Goal: Transaction & Acquisition: Download file/media

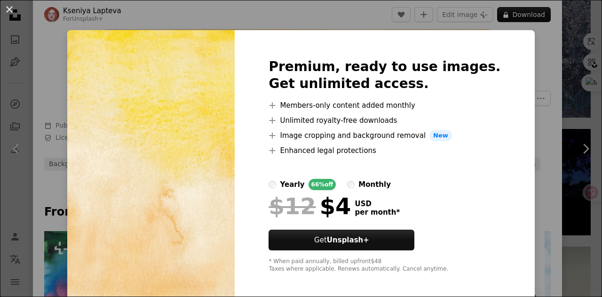
scroll to position [5, 0]
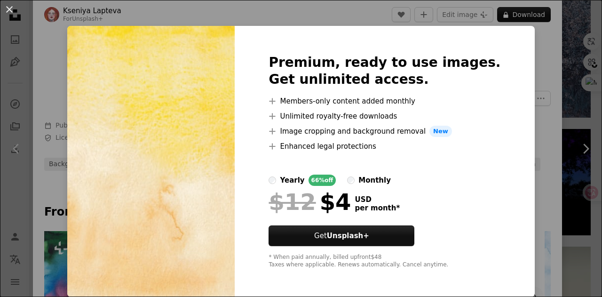
click at [532, 106] on div "An X shape Premium, ready to use images. Get unlimited access. A plus sign Memb…" at bounding box center [301, 148] width 602 height 297
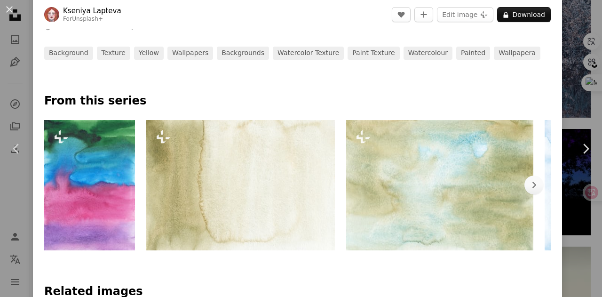
scroll to position [282, 0]
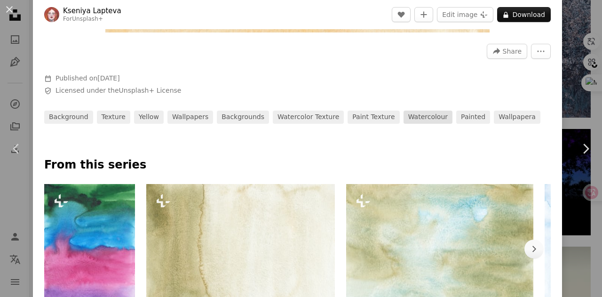
click at [413, 120] on link "watercolour" at bounding box center [428, 117] width 49 height 13
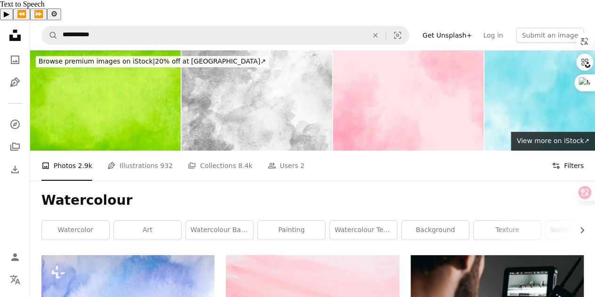
click at [559, 161] on icon "Filters" at bounding box center [556, 165] width 8 height 8
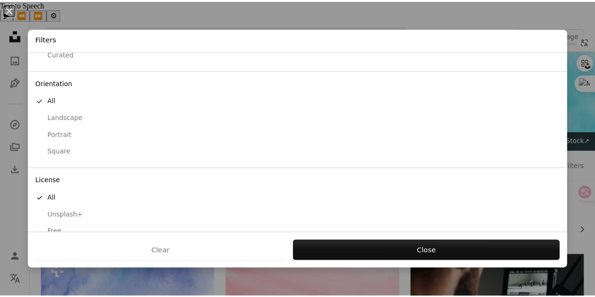
scroll to position [75, 0]
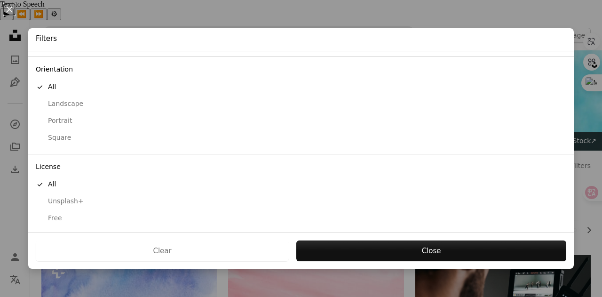
click at [48, 217] on div "Free" at bounding box center [301, 218] width 531 height 9
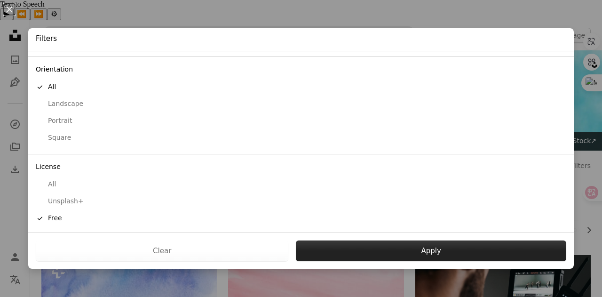
click at [435, 248] on button "Apply" at bounding box center [431, 250] width 270 height 21
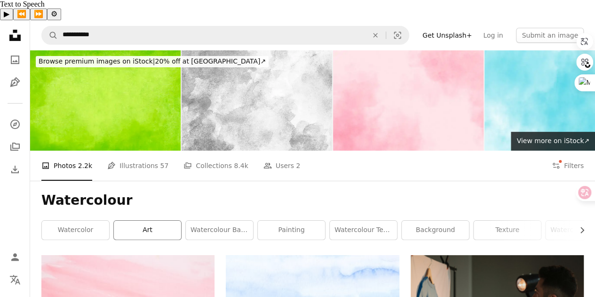
click at [150, 221] on link "art" at bounding box center [147, 230] width 67 height 19
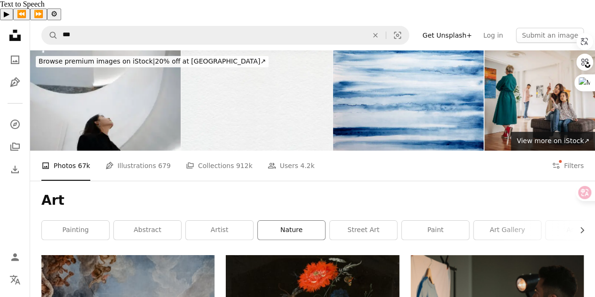
click at [283, 221] on link "nature" at bounding box center [291, 230] width 67 height 19
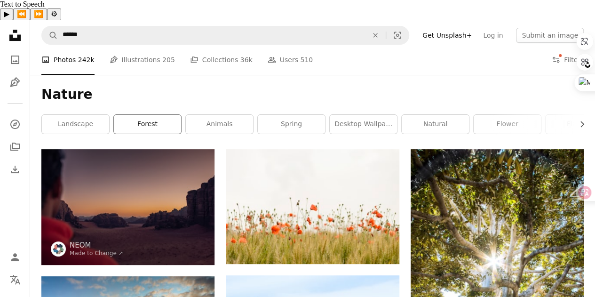
click at [158, 115] on link "forest" at bounding box center [147, 124] width 67 height 19
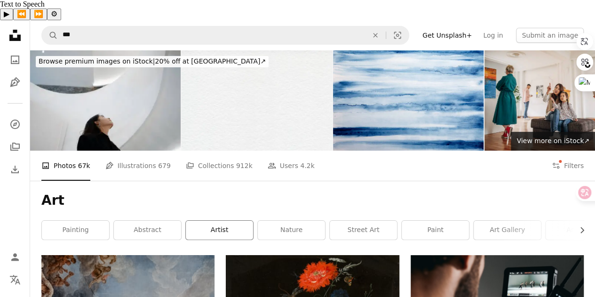
click at [215, 221] on link "artist" at bounding box center [219, 230] width 67 height 19
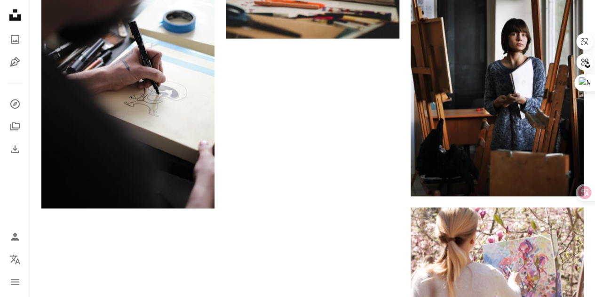
scroll to position [1458, 0]
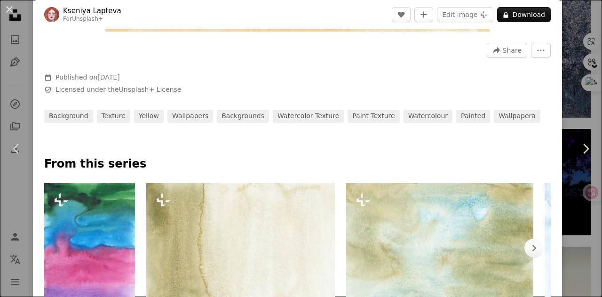
scroll to position [282, 0]
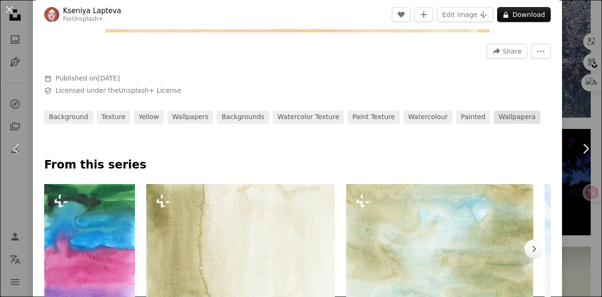
click at [499, 119] on link "wallpapera" at bounding box center [517, 117] width 47 height 13
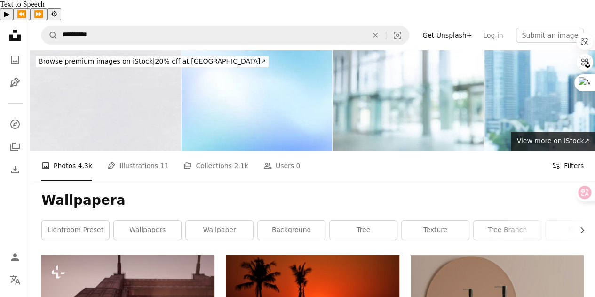
click at [556, 161] on icon "Filters" at bounding box center [556, 165] width 8 height 8
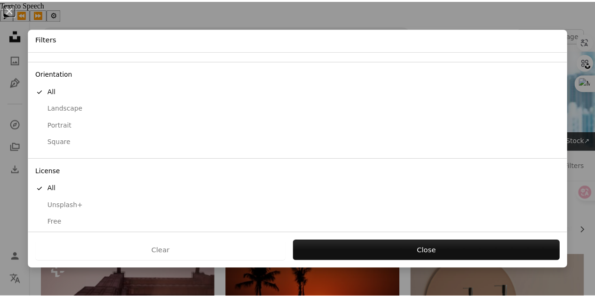
scroll to position [75, 0]
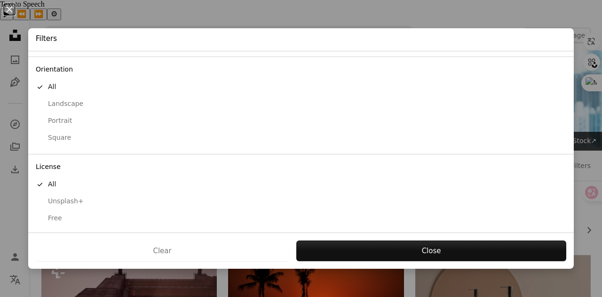
click at [53, 215] on div "Free" at bounding box center [301, 218] width 531 height 9
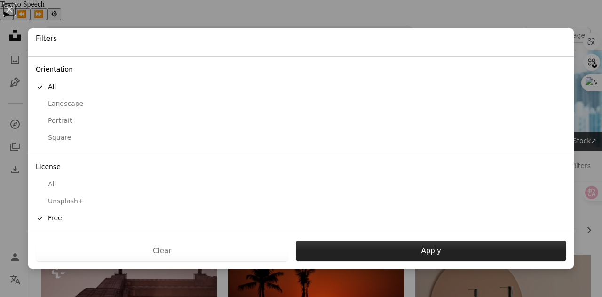
click at [464, 249] on button "Apply" at bounding box center [431, 250] width 270 height 21
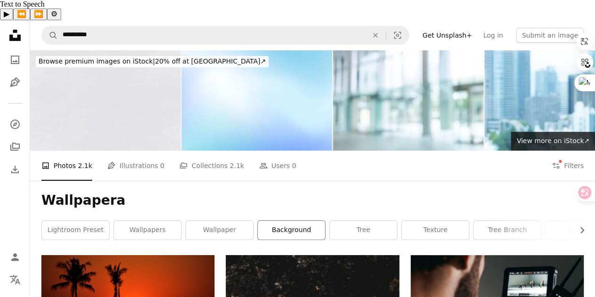
click at [305, 221] on link "background" at bounding box center [291, 230] width 67 height 19
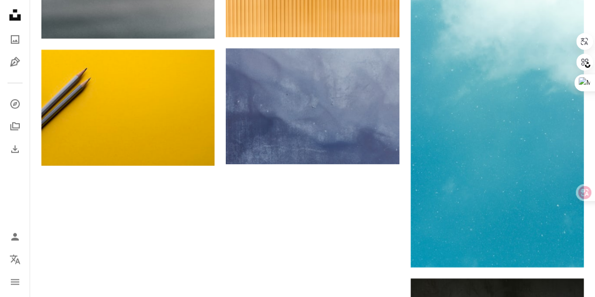
scroll to position [1503, 0]
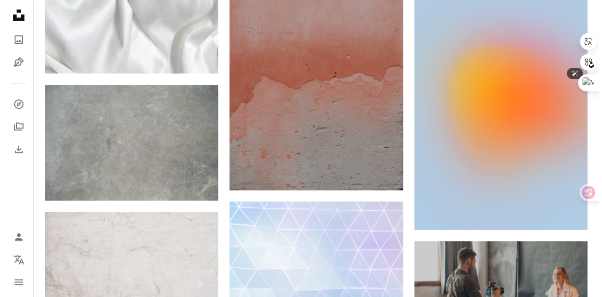
scroll to position [4090, 0]
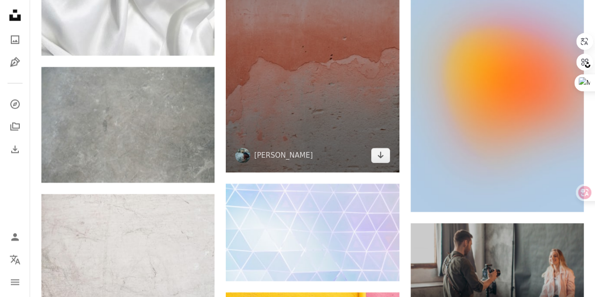
click at [325, 39] on img at bounding box center [312, 36] width 173 height 271
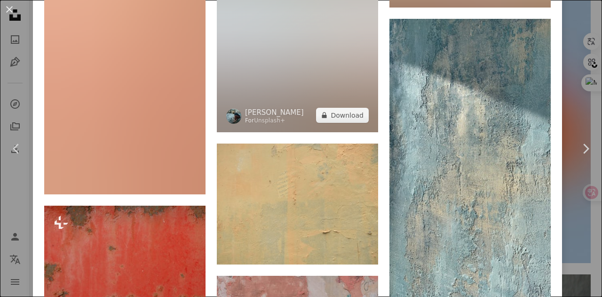
scroll to position [2352, 0]
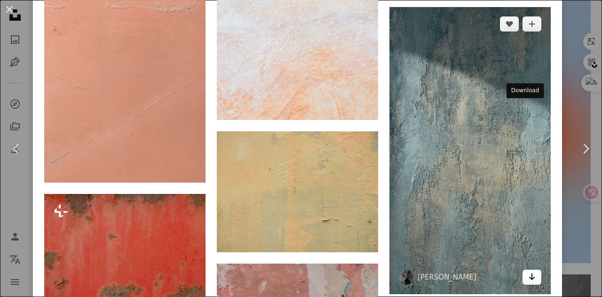
click at [529, 273] on icon "Download" at bounding box center [532, 276] width 6 height 7
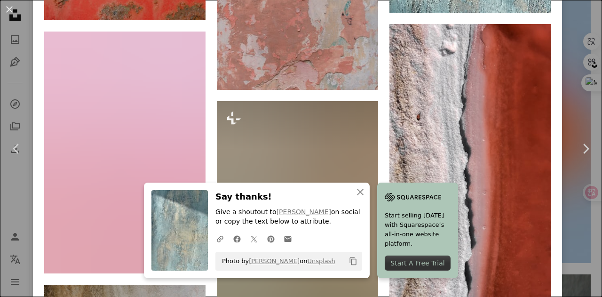
scroll to position [2634, 0]
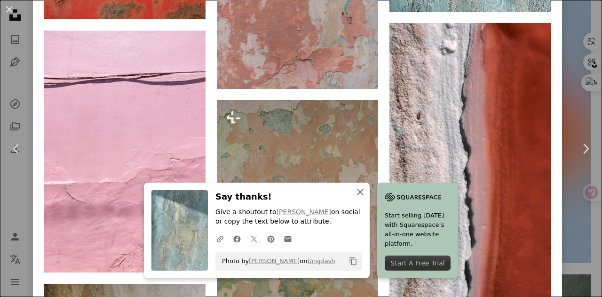
click at [364, 190] on icon "button" at bounding box center [360, 192] width 7 height 7
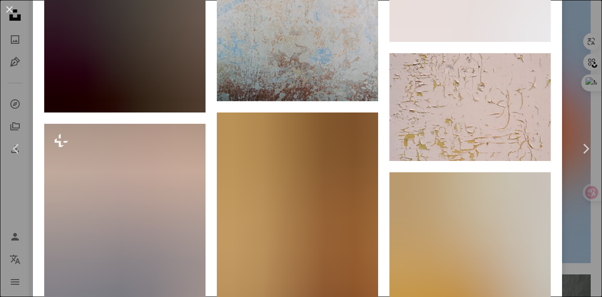
scroll to position [3617, 0]
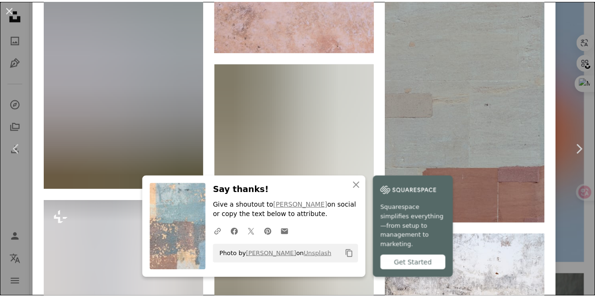
scroll to position [4371, 0]
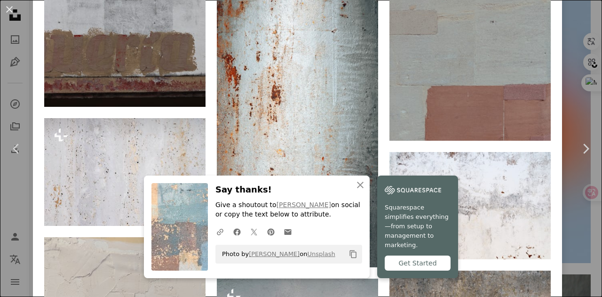
click at [570, 13] on div "An X shape Chevron left Chevron right An X shape Close Say thanks! Give a shout…" at bounding box center [301, 148] width 602 height 297
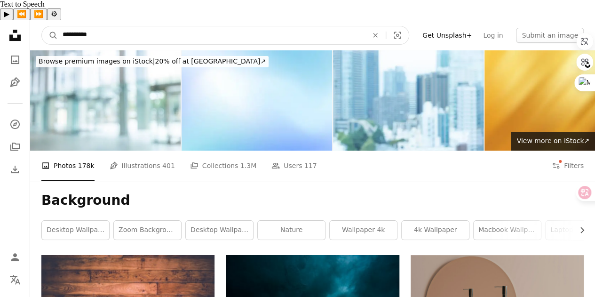
drag, startPoint x: 123, startPoint y: 10, endPoint x: 5, endPoint y: 8, distance: 118.5
type input "********"
click button "A magnifying glass" at bounding box center [50, 35] width 16 height 18
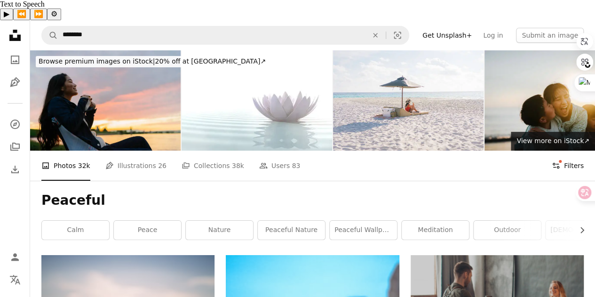
click at [563, 150] on button "Filters Filters" at bounding box center [568, 165] width 32 height 30
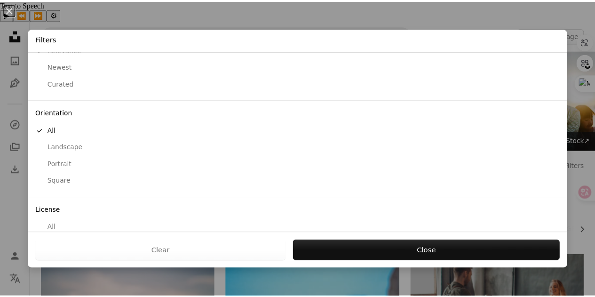
scroll to position [75, 0]
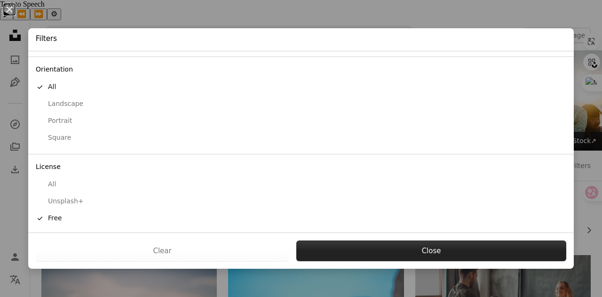
click at [415, 256] on button "Close" at bounding box center [431, 250] width 270 height 21
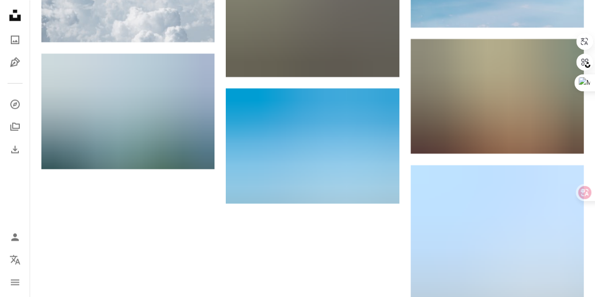
scroll to position [1100, 0]
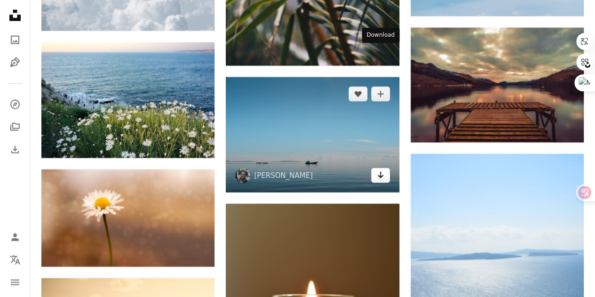
click at [382, 169] on icon "Arrow pointing down" at bounding box center [381, 174] width 8 height 11
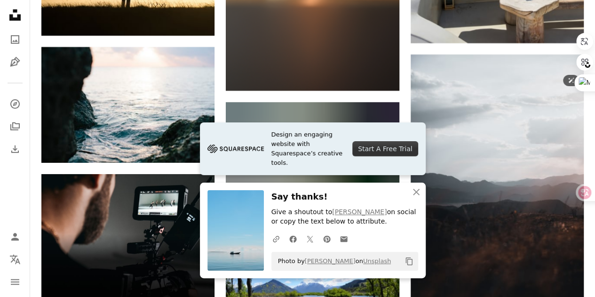
scroll to position [1476, 0]
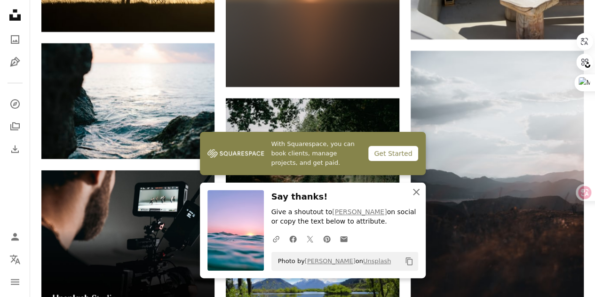
click at [417, 195] on icon "An X shape" at bounding box center [416, 191] width 11 height 11
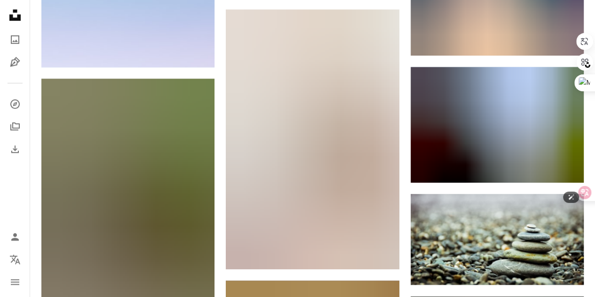
scroll to position [12810, 0]
